Goal: Task Accomplishment & Management: Manage account settings

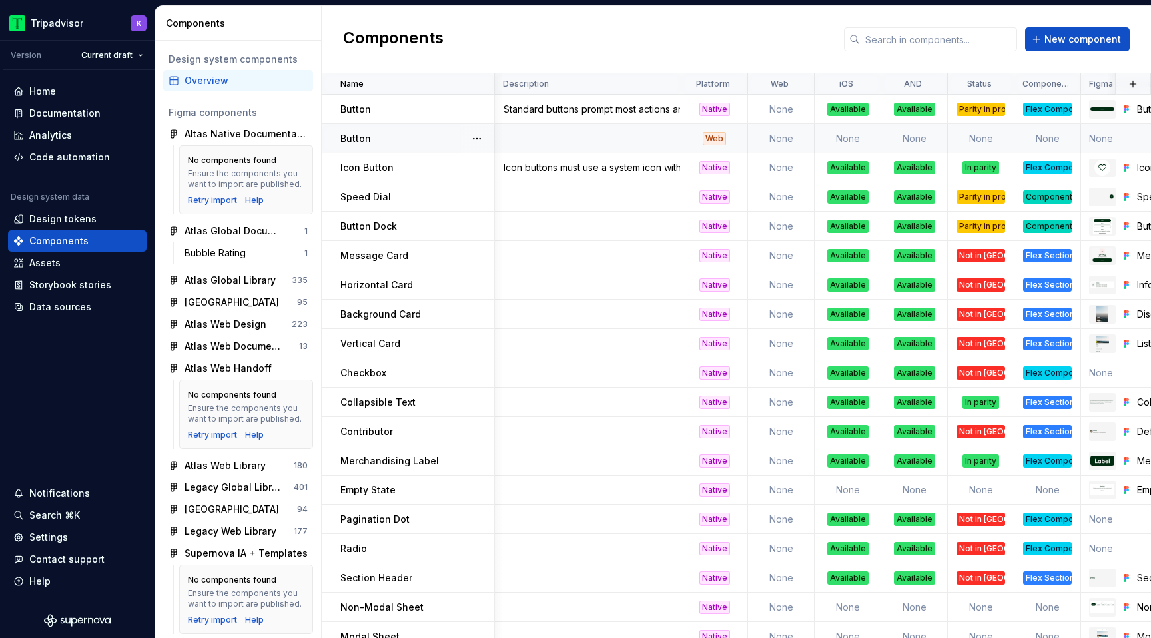
scroll to position [0, 320]
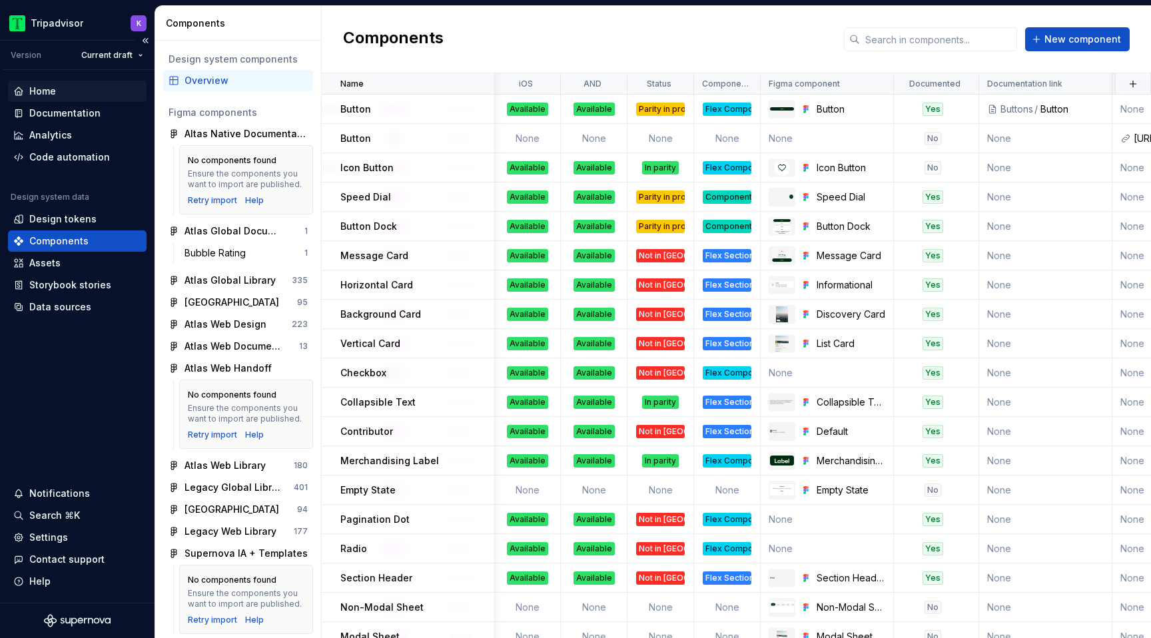
click at [75, 87] on div "Home" at bounding box center [77, 91] width 128 height 13
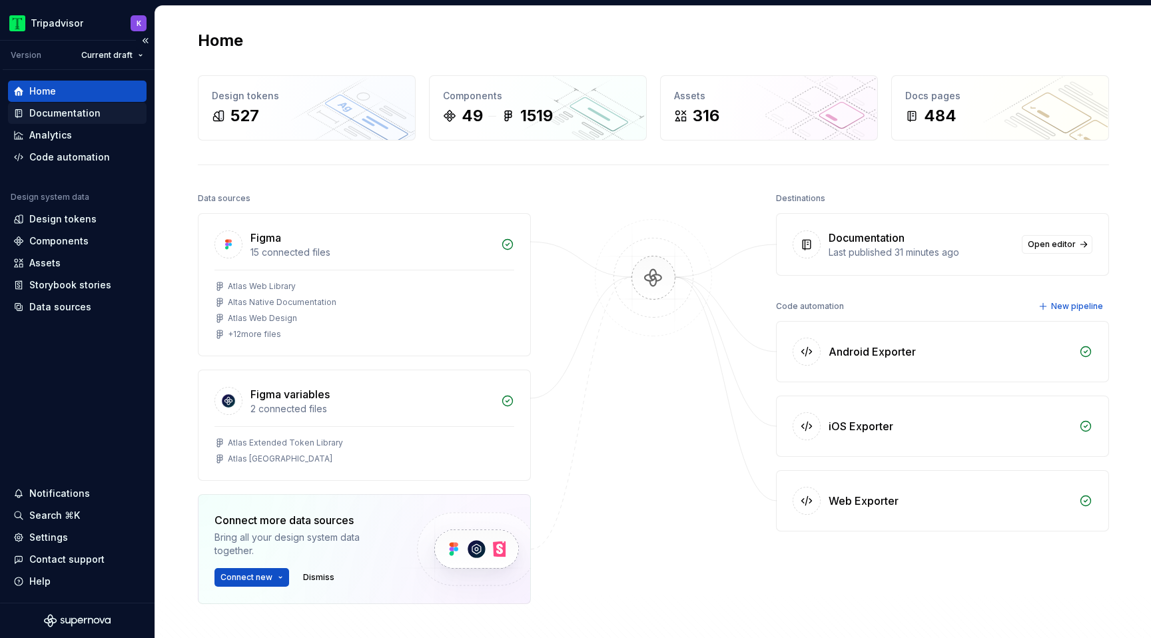
click at [81, 109] on div "Documentation" at bounding box center [64, 113] width 71 height 13
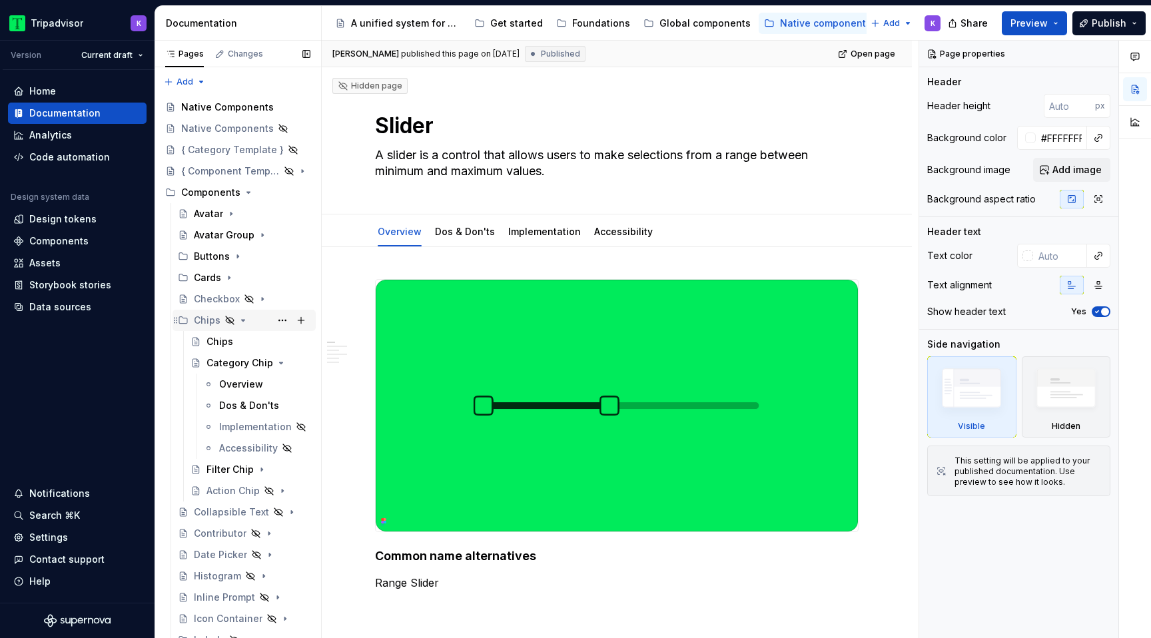
click at [242, 320] on icon "Page tree" at bounding box center [243, 320] width 3 height 1
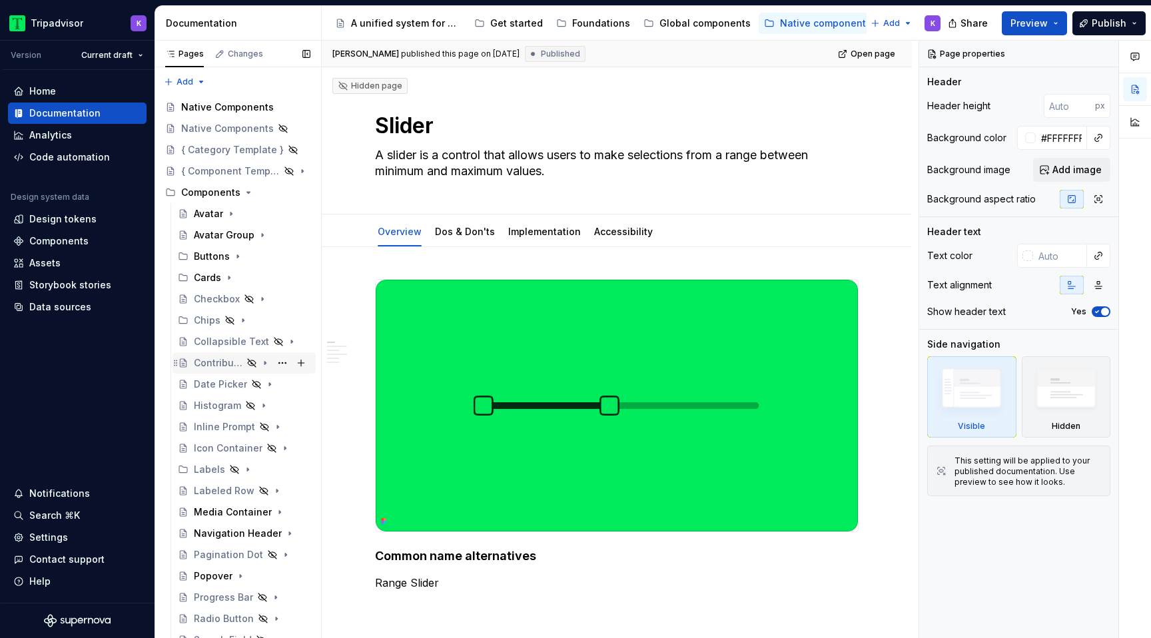
click at [264, 365] on icon "Page tree" at bounding box center [265, 363] width 11 height 11
click at [265, 364] on icon "Page tree" at bounding box center [265, 363] width 11 height 11
click at [266, 386] on icon "Page tree" at bounding box center [265, 384] width 11 height 11
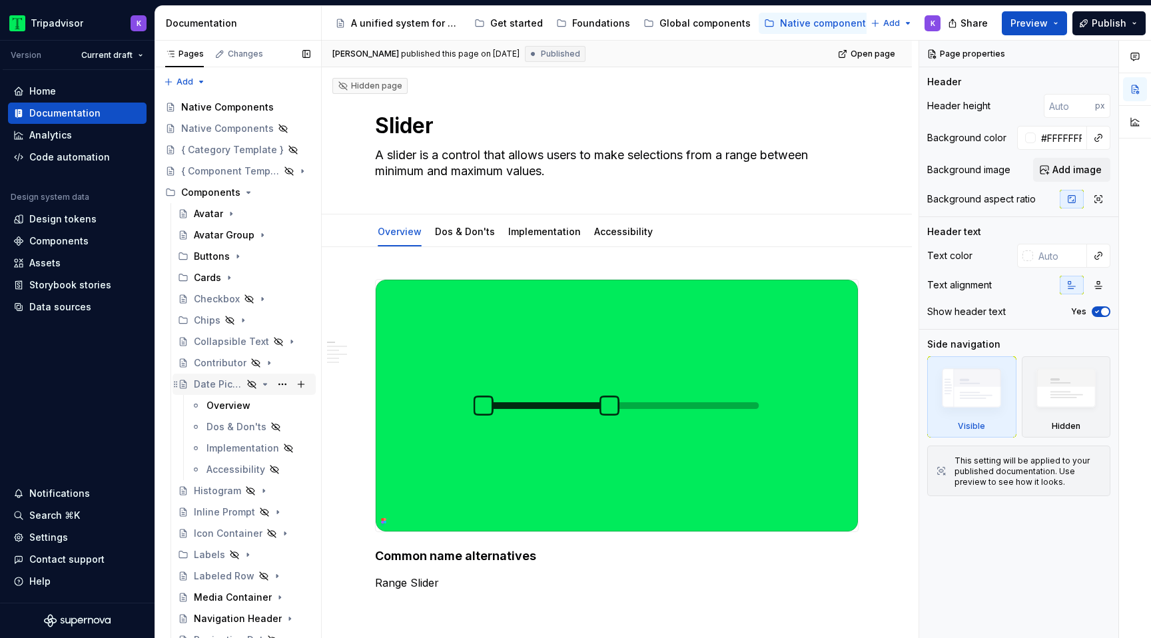
click at [264, 386] on icon "Page tree" at bounding box center [265, 384] width 11 height 11
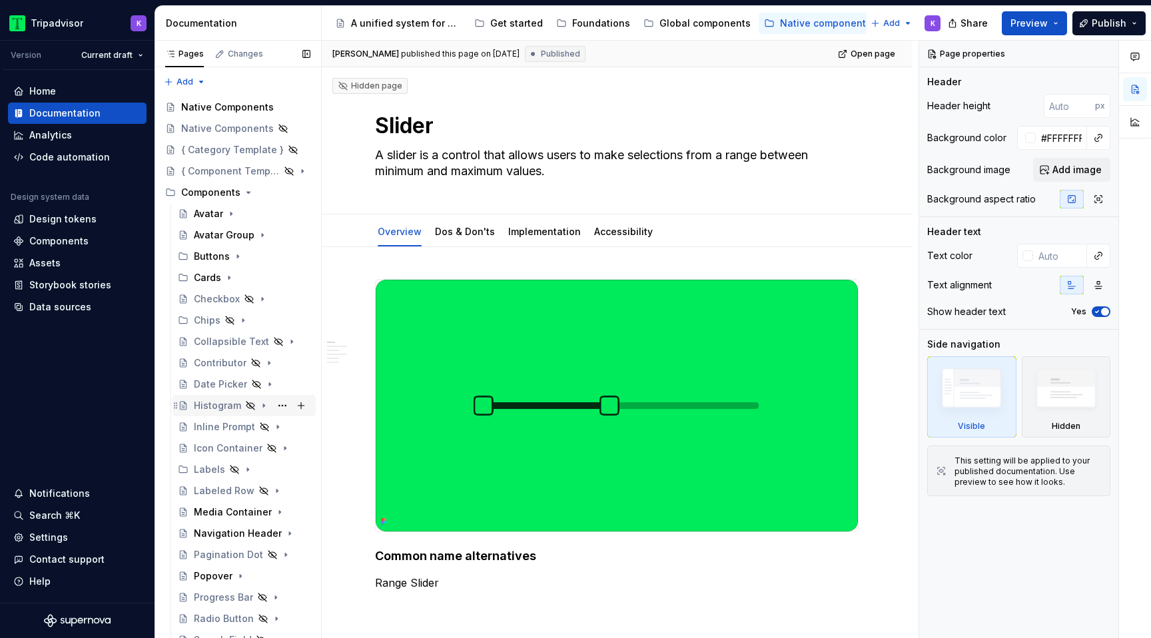
click at [264, 407] on icon "Page tree" at bounding box center [263, 405] width 11 height 11
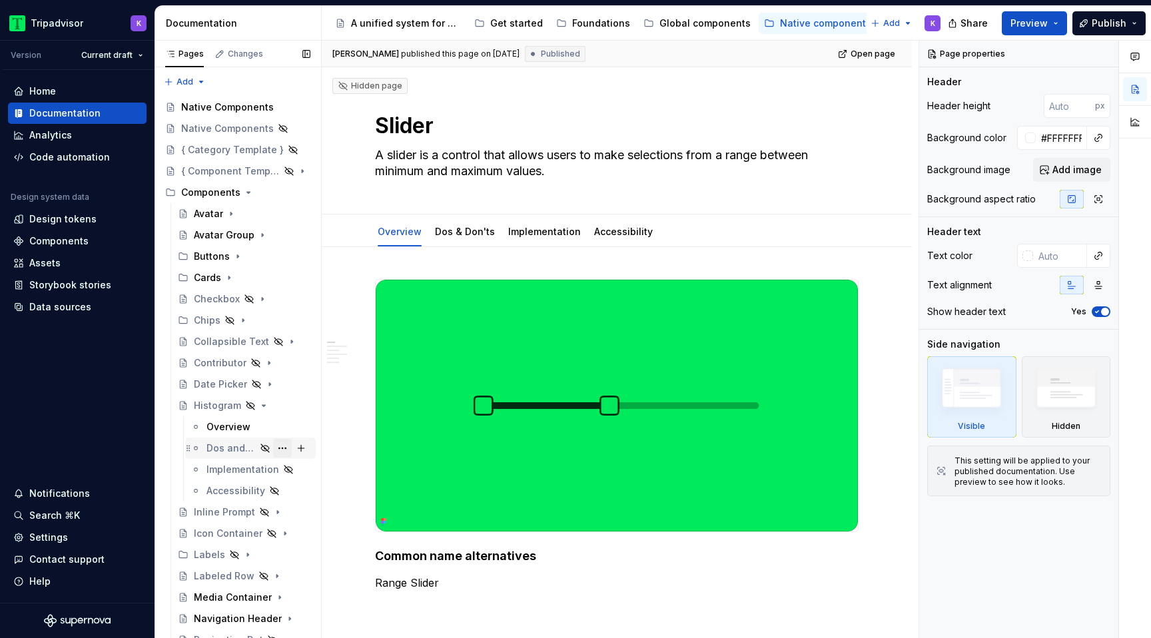
click at [284, 448] on button "Page tree" at bounding box center [282, 448] width 19 height 19
type textarea "*"
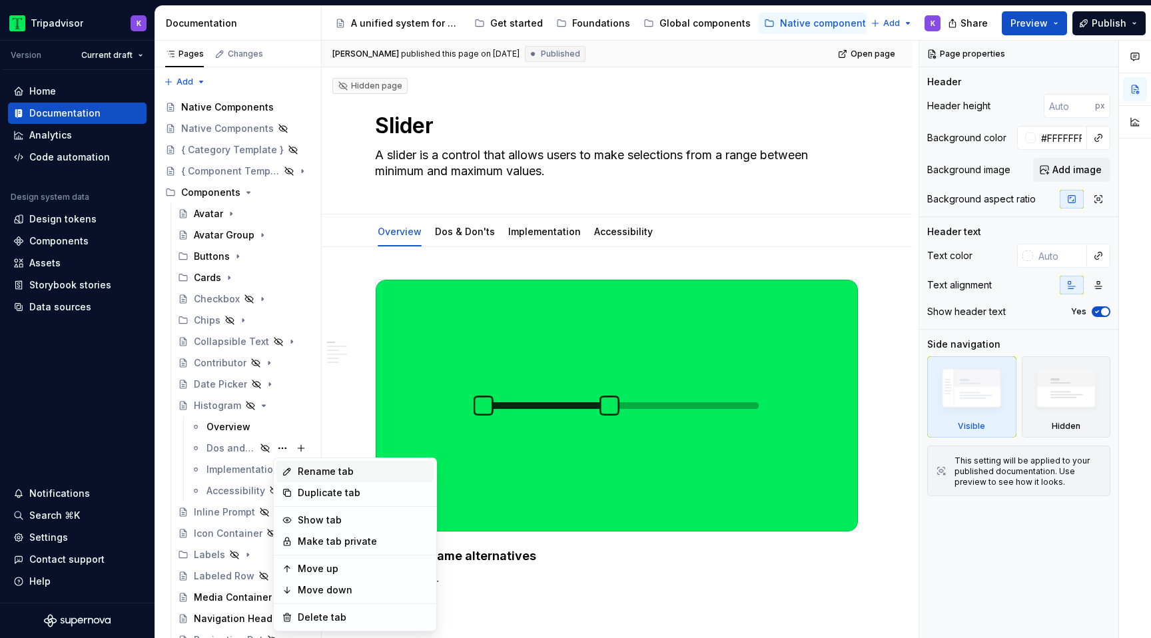
click at [362, 470] on div "Rename tab" at bounding box center [363, 471] width 131 height 13
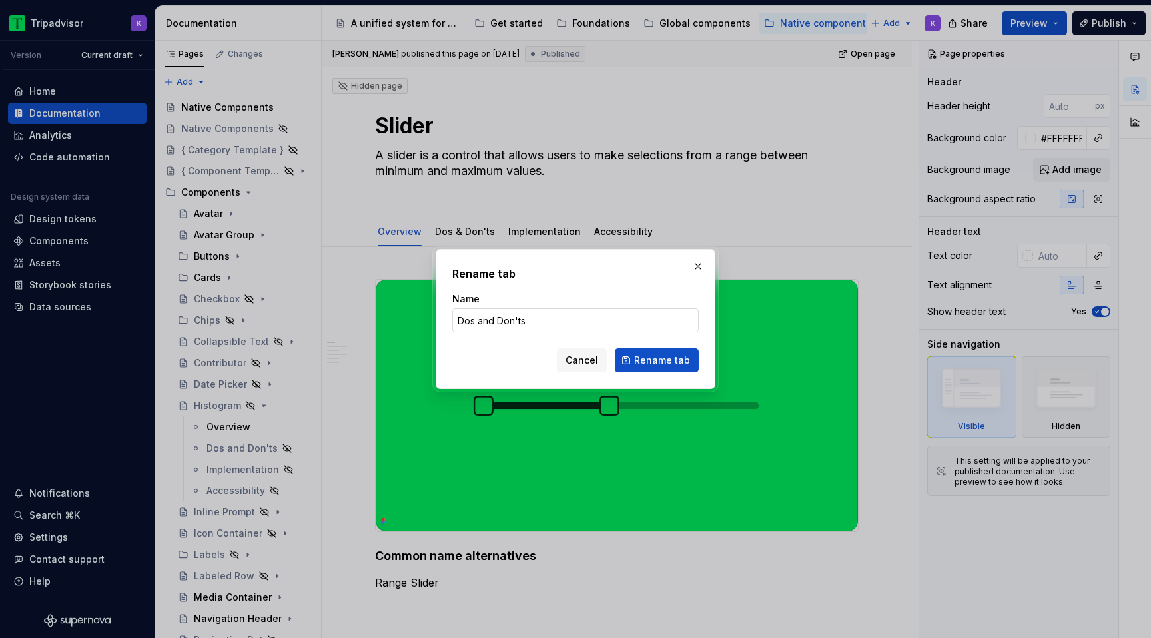
click at [495, 325] on input "Dos and Don'ts" at bounding box center [575, 320] width 247 height 24
type input "Dos & Don'ts"
click at [680, 356] on span "Rename tab" at bounding box center [662, 360] width 56 height 13
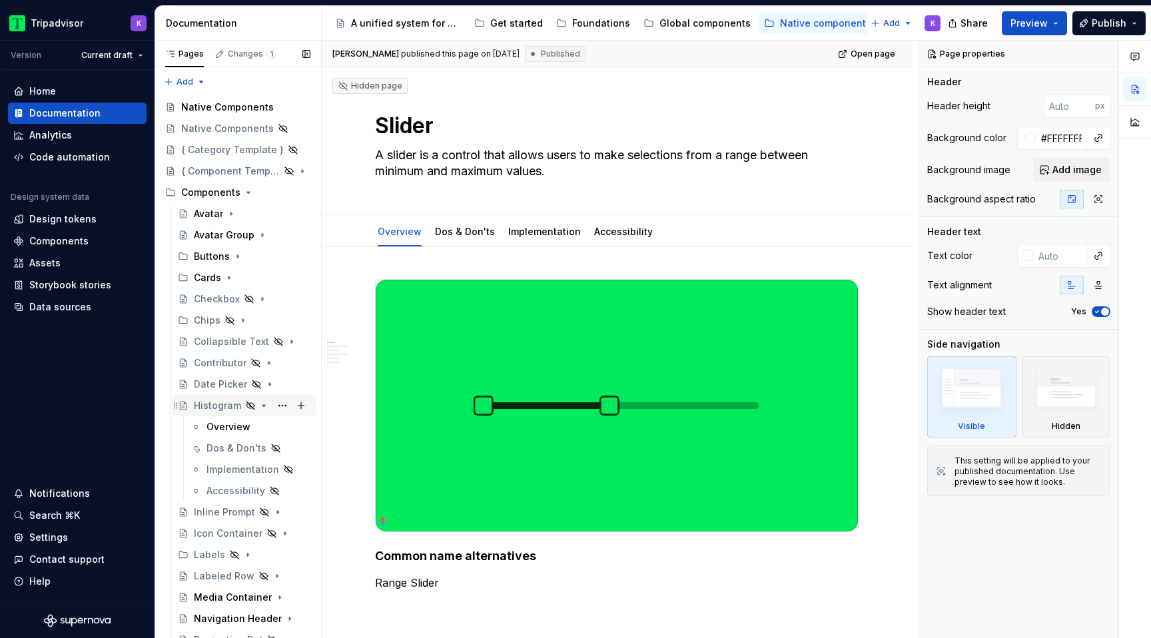
click at [262, 409] on icon "Page tree" at bounding box center [263, 405] width 11 height 11
click at [264, 428] on icon "Page tree" at bounding box center [264, 427] width 1 height 3
click at [282, 469] on button "Page tree" at bounding box center [282, 469] width 19 height 19
type textarea "*"
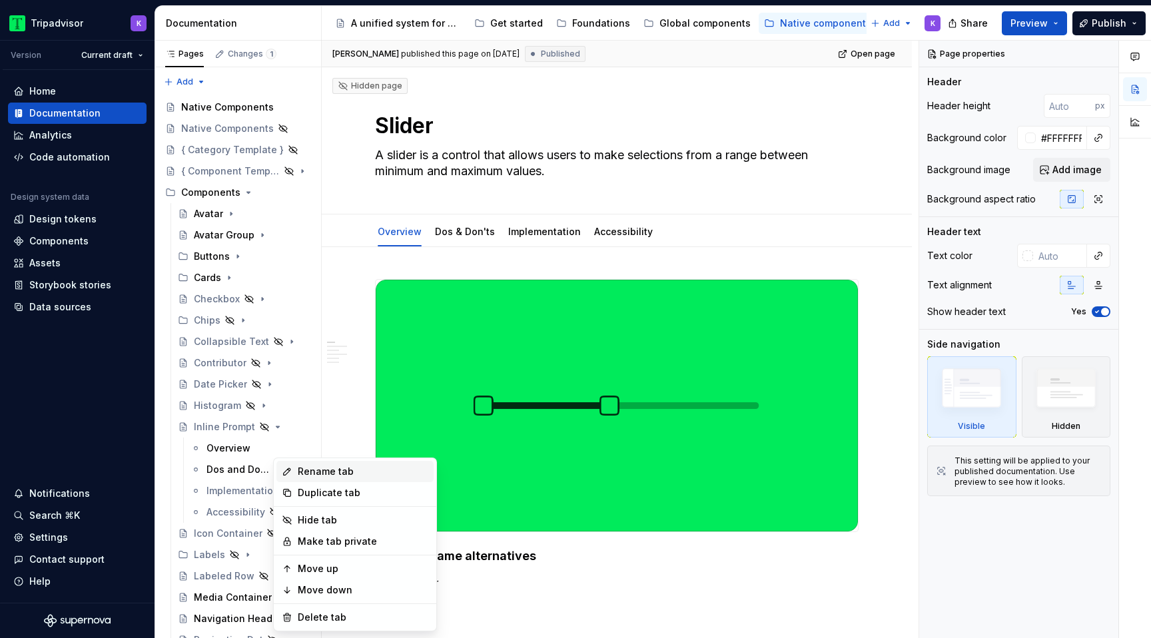
click at [316, 473] on div "Rename tab" at bounding box center [363, 471] width 131 height 13
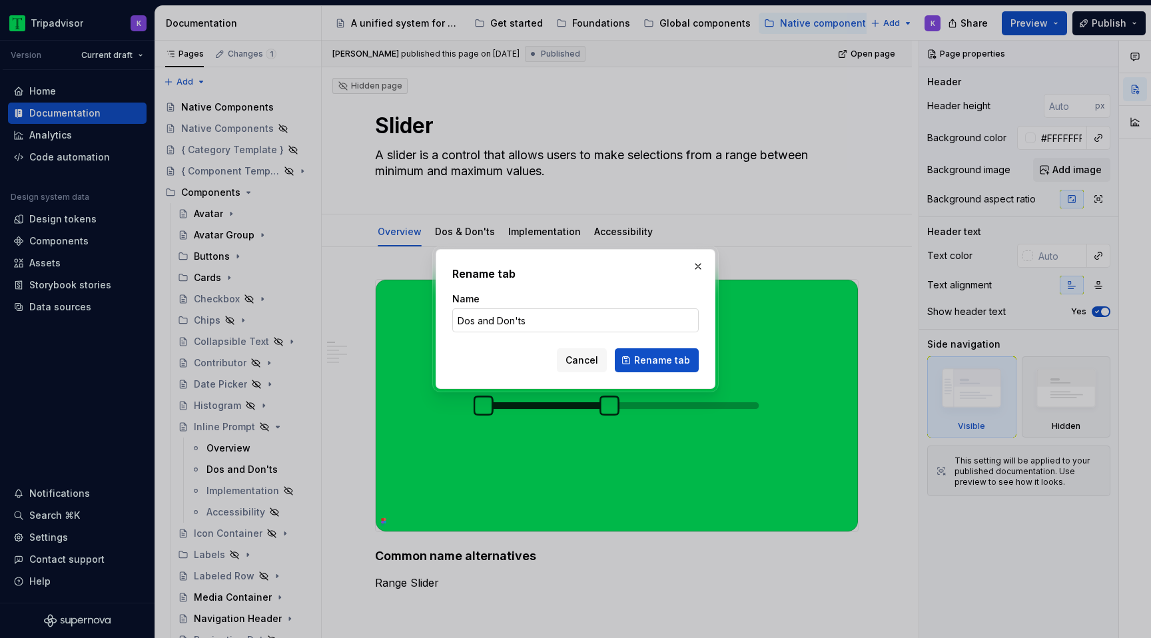
click at [491, 324] on input "Dos and Don'ts" at bounding box center [575, 320] width 247 height 24
type input "Dos & Don'ts"
click at [672, 371] on button "Rename tab" at bounding box center [657, 360] width 84 height 24
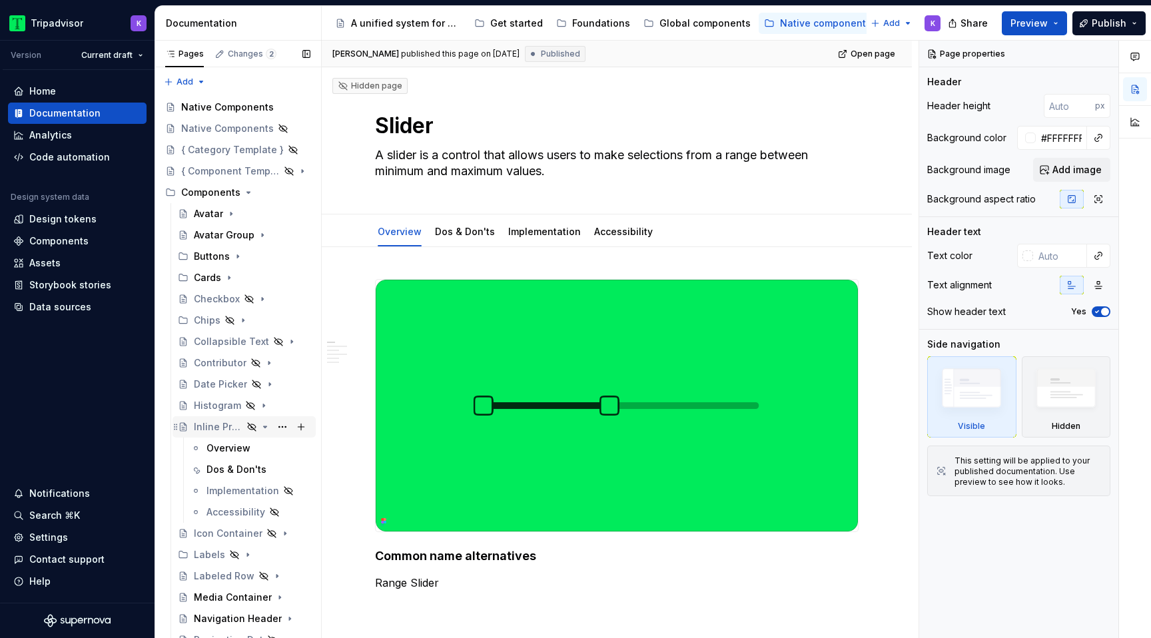
click at [265, 428] on icon "Page tree" at bounding box center [265, 427] width 11 height 11
click at [267, 448] on icon "Page tree" at bounding box center [265, 448] width 11 height 11
click at [284, 491] on button "Page tree" at bounding box center [282, 491] width 19 height 19
type textarea "*"
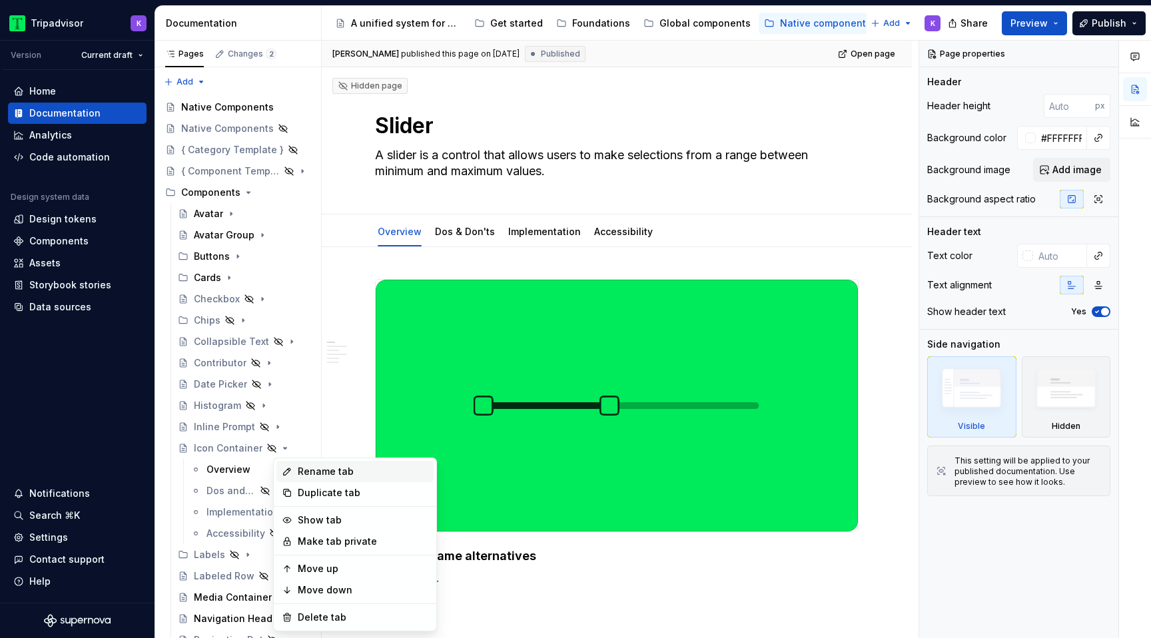
click at [350, 474] on div "Rename tab" at bounding box center [363, 471] width 131 height 13
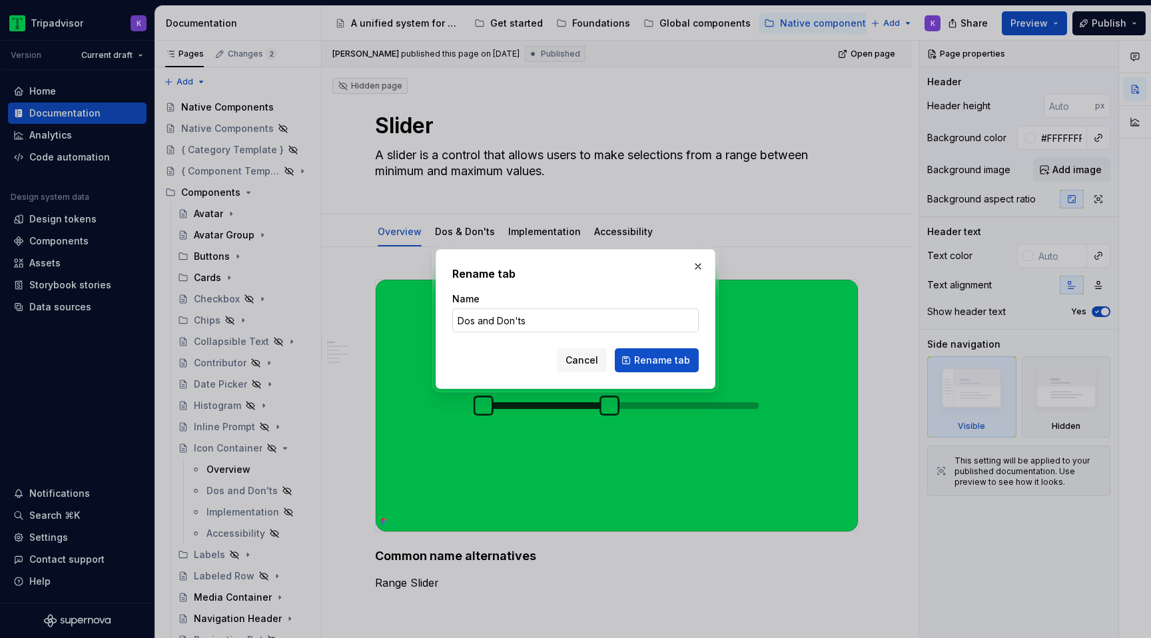
click at [494, 319] on input "Dos and Don'ts" at bounding box center [575, 320] width 247 height 24
type input "Dos & Don'ts"
click at [654, 362] on span "Rename tab" at bounding box center [662, 360] width 56 height 13
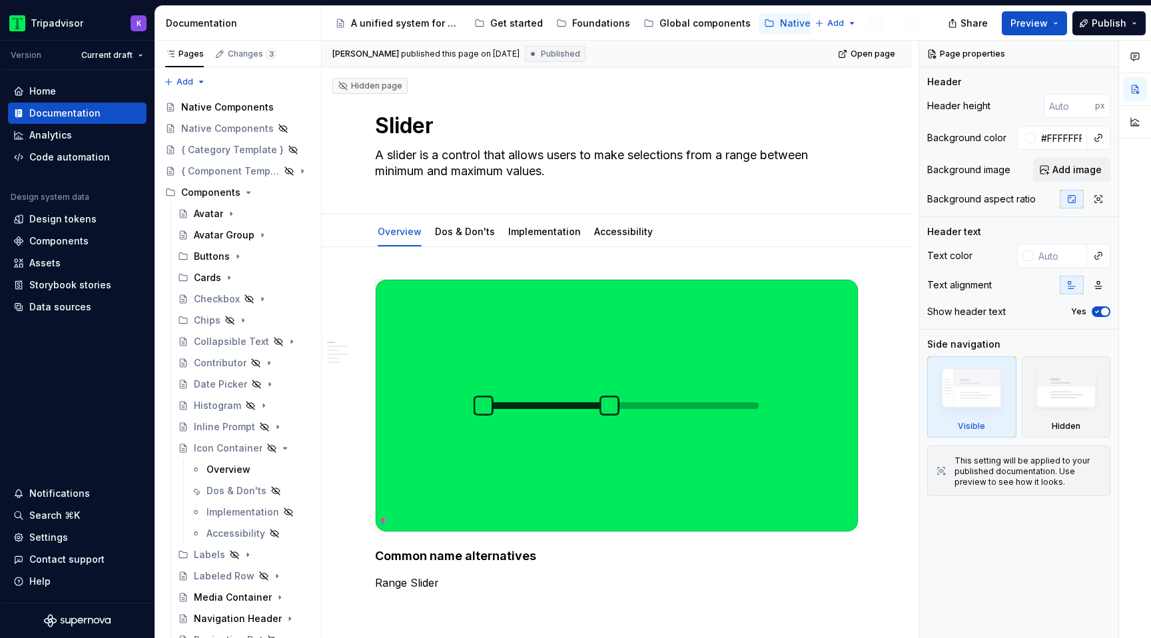
type textarea "*"
